Goal: Task Accomplishment & Management: Use online tool/utility

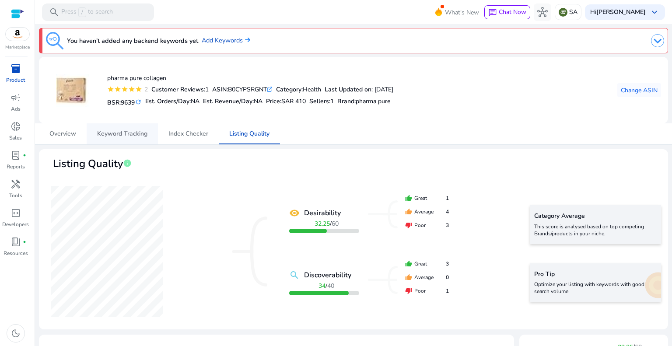
click at [126, 133] on span "Keyword Tracking" at bounding box center [122, 134] width 50 height 6
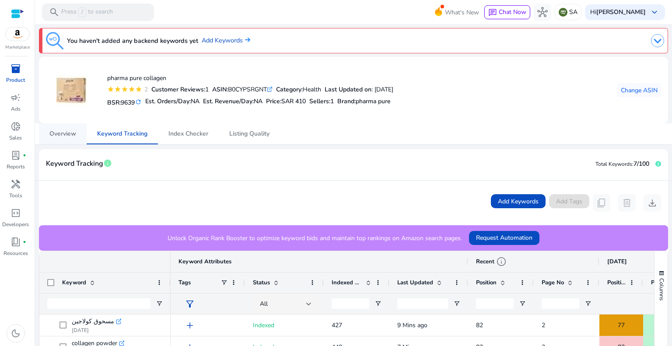
click at [64, 136] on span "Overview" at bounding box center [62, 134] width 27 height 6
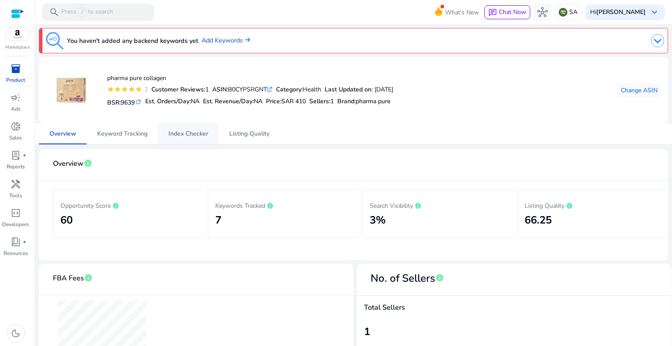
click at [185, 134] on span "Index Checker" at bounding box center [188, 134] width 40 height 6
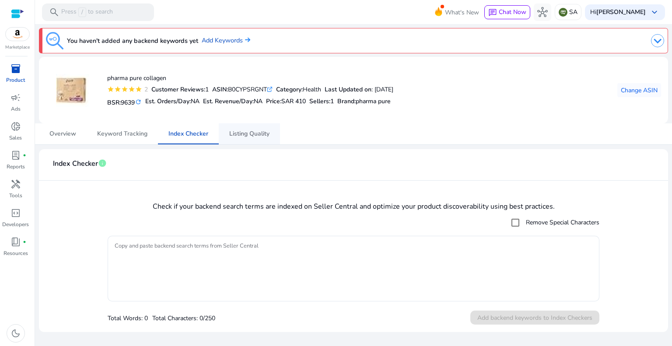
click at [246, 136] on span "Listing Quality" at bounding box center [249, 134] width 40 height 6
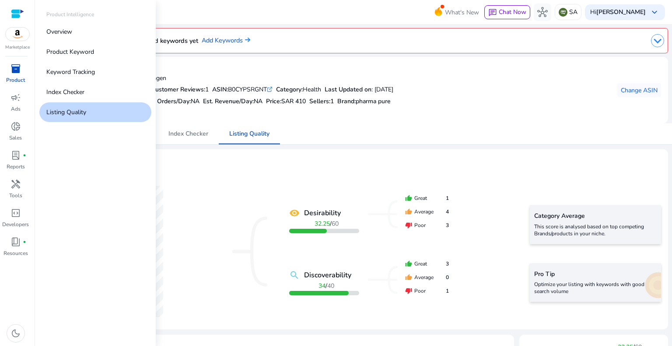
click at [12, 70] on span "inventory_2" at bounding box center [15, 68] width 10 height 10
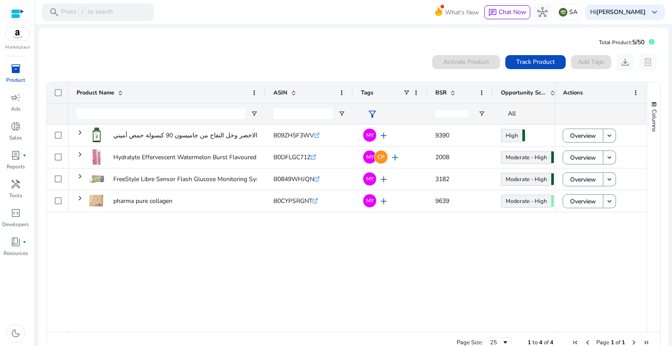
click at [441, 92] on span "BSR" at bounding box center [440, 93] width 11 height 8
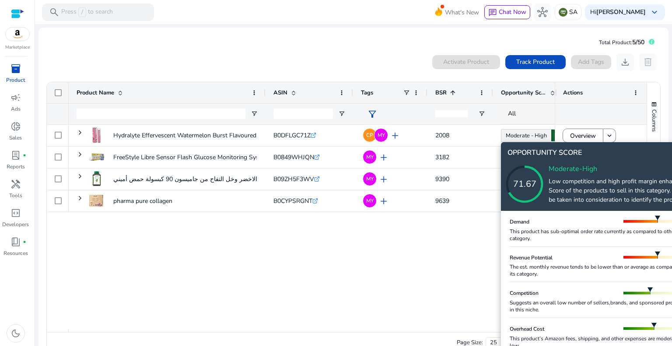
click at [521, 136] on icon at bounding box center [533, 175] width 87 height 87
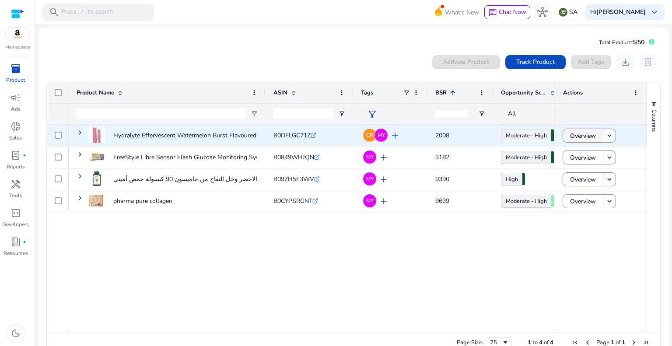
click at [579, 136] on span "Overview" at bounding box center [583, 136] width 26 height 18
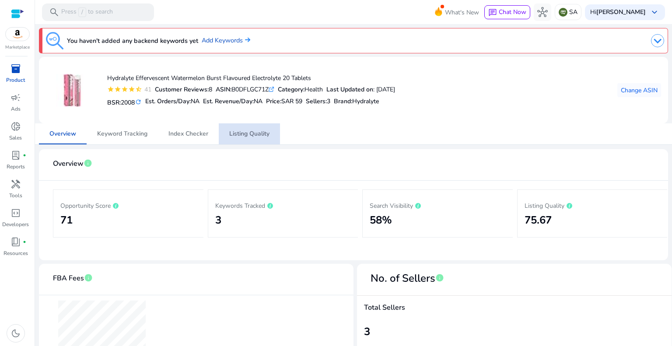
click at [248, 134] on span "Listing Quality" at bounding box center [249, 134] width 40 height 6
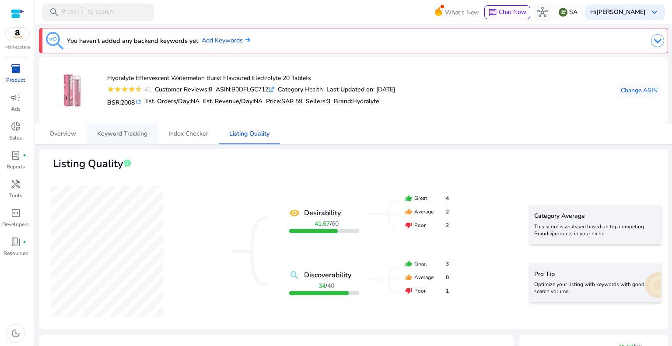
click at [114, 135] on span "Keyword Tracking" at bounding box center [122, 134] width 50 height 6
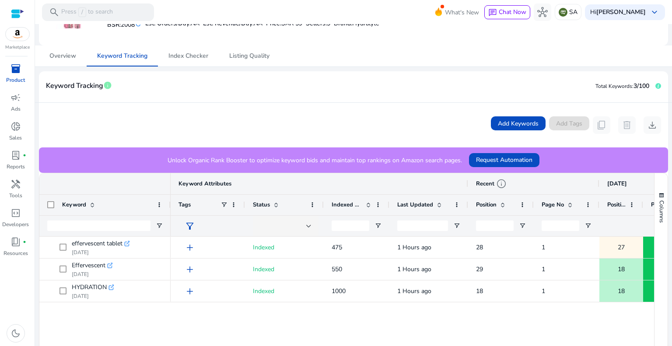
scroll to position [87, 0]
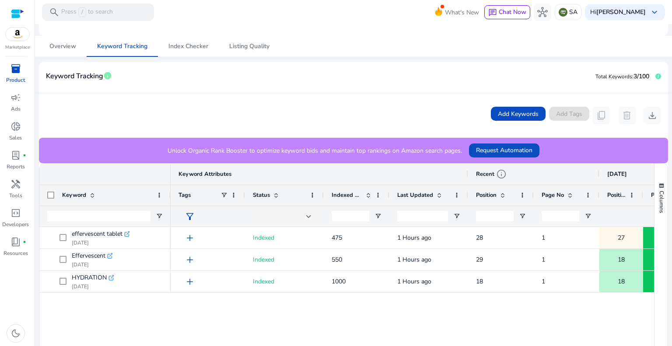
click at [598, 117] on app-icon-holder "content_copy" at bounding box center [601, 115] width 17 height 17
click at [566, 114] on div "Add Keywords Add Tags content_copy delete download" at bounding box center [576, 115] width 170 height 17
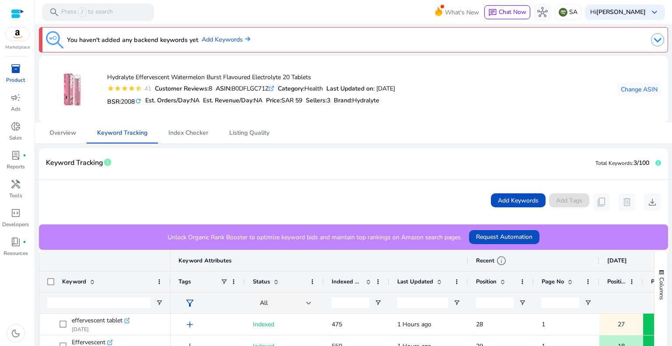
scroll to position [0, 0]
